Goal: Check status: Check status

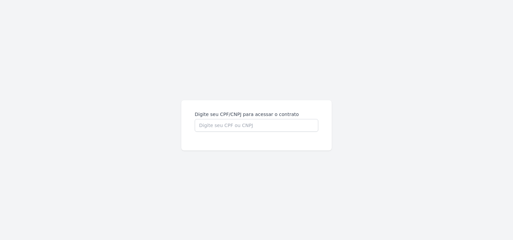
click at [201, 122] on html "Digite seu CPF/CNPJ para acessar o contrato" at bounding box center [256, 120] width 513 height 240
click at [199, 125] on html "Digite seu CPF/CNPJ para acessar o contrato" at bounding box center [256, 120] width 513 height 240
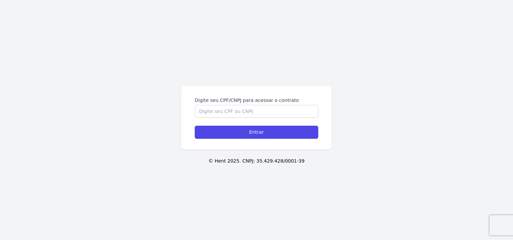
drag, startPoint x: 199, startPoint y: 125, endPoint x: 254, endPoint y: 120, distance: 55.6
click at [254, 120] on form "Digite seu CPF/CNPJ para acessar o contrato Entrar" at bounding box center [256, 118] width 123 height 42
drag, startPoint x: 256, startPoint y: 118, endPoint x: 261, endPoint y: 115, distance: 5.4
click at [259, 117] on form "Digite seu CPF/CNPJ para acessar o contrato Entrar" at bounding box center [256, 118] width 123 height 42
click at [261, 115] on input "Digite seu CPF/CNPJ para acessar o contrato" at bounding box center [256, 111] width 123 height 13
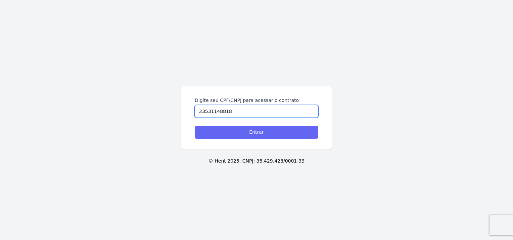
type input "23531148818"
click at [263, 132] on input "Entrar" at bounding box center [256, 132] width 123 height 13
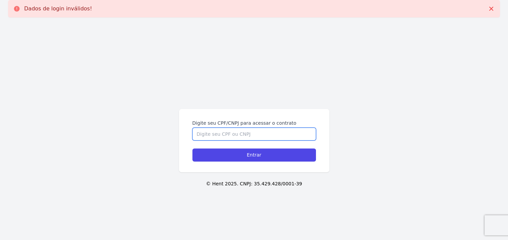
click at [273, 136] on input "Digite seu CPF/CNPJ para acessar o contrato" at bounding box center [253, 134] width 123 height 13
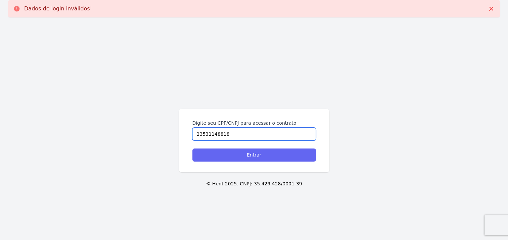
type input "23531148818"
click at [268, 160] on input "Entrar" at bounding box center [253, 155] width 123 height 13
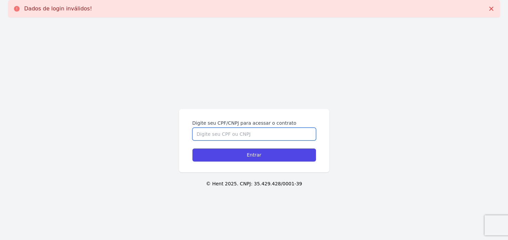
click at [253, 137] on input "Digite seu CPF/CNPJ para acessar o contrato" at bounding box center [253, 134] width 123 height 13
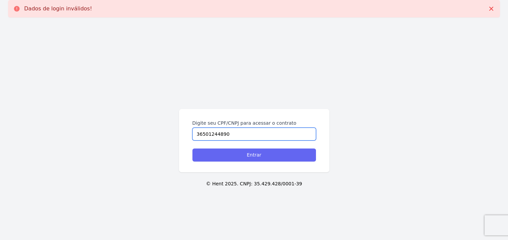
type input "36501244890"
click at [258, 159] on input "Entrar" at bounding box center [253, 155] width 123 height 13
